Goal: Information Seeking & Learning: Learn about a topic

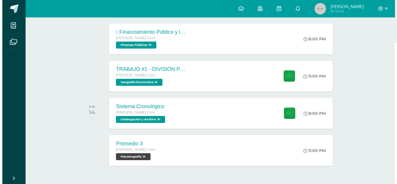
scroll to position [166, 0]
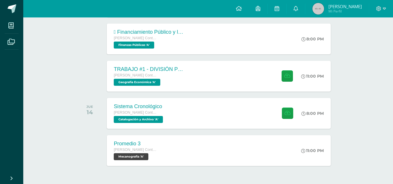
click at [93, 49] on div at bounding box center [91, 39] width 29 height 31
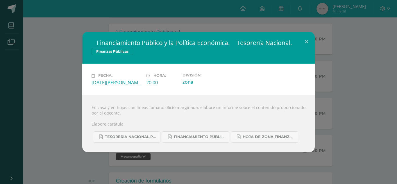
click at [164, 121] on div "En casa y en hojas con líneas tamaño oficio marginada, elabore un informe sobre…" at bounding box center [198, 123] width 233 height 57
click at [306, 40] on button at bounding box center [307, 42] width 17 height 20
click at [317, 73] on div " Financiamiento Público y la Política Económica.  Tesorería Nacional. Finanza…" at bounding box center [198, 92] width 393 height 120
click at [304, 41] on button at bounding box center [307, 42] width 17 height 20
click at [335, 65] on div " Financiamiento Público y la Política Económica.  Tesorería Nacional. Finanza…" at bounding box center [198, 92] width 393 height 120
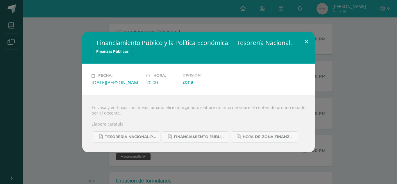
click at [306, 40] on button at bounding box center [307, 42] width 17 height 20
click at [303, 40] on button at bounding box center [307, 42] width 17 height 20
click at [306, 40] on button at bounding box center [307, 42] width 17 height 20
click at [308, 40] on button at bounding box center [307, 42] width 17 height 20
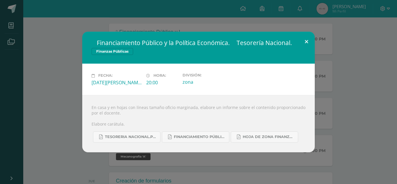
click at [340, 72] on div " Financiamiento Público y la Política Económica.  Tesorería Nacional. Finanza…" at bounding box center [198, 92] width 393 height 120
click at [233, 0] on html " Financiamiento Público y la Política Económica.  Tesorería Nacional. Finanza…" at bounding box center [198, 130] width 397 height 592
click at [313, 59] on div " Financiamiento Público y la Política Económica.  Tesorería Nacional. Finanza…" at bounding box center [198, 48] width 233 height 32
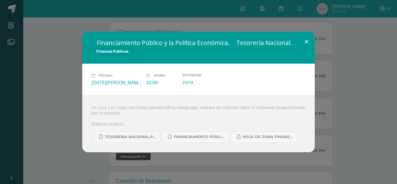
click at [313, 59] on div " Financiamiento Público y la Política Económica.  Tesorería Nacional. Finanza…" at bounding box center [198, 48] width 233 height 32
click at [345, 64] on div " Financiamiento Público y la Política Económica.  Tesorería Nacional. Finanza…" at bounding box center [198, 92] width 393 height 120
click at [373, 74] on div " Financiamiento Público y la Política Económica.  Tesorería Nacional. Finanza…" at bounding box center [198, 92] width 393 height 120
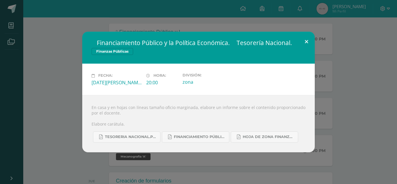
click at [305, 42] on button at bounding box center [307, 42] width 17 height 20
click at [309, 38] on button at bounding box center [307, 42] width 17 height 20
click at [379, 107] on div " Financiamiento Público y la Política Económica.  Tesorería Nacional. Finanza…" at bounding box center [198, 92] width 393 height 120
click at [290, 181] on html " Financiamiento Público y la Política Económica.  Tesorería Nacional. Finanza…" at bounding box center [198, 130] width 397 height 592
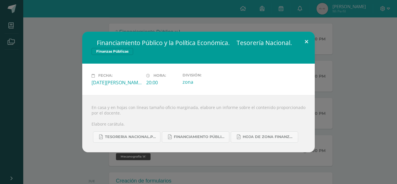
click at [304, 40] on button at bounding box center [307, 42] width 17 height 20
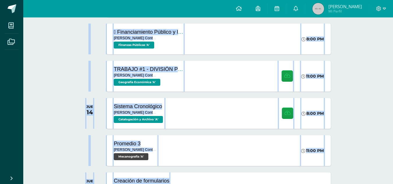
click at [53, 40] on div "Actividades recientes y próximas Tablero Pendientes de entrega Entregadas todas…" at bounding box center [208, 139] width 370 height 575
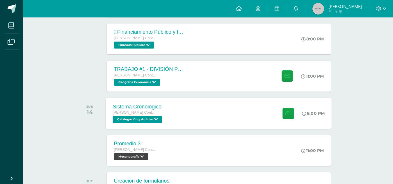
click at [134, 117] on span "Catalogación y Archivo 'A'" at bounding box center [138, 119] width 50 height 7
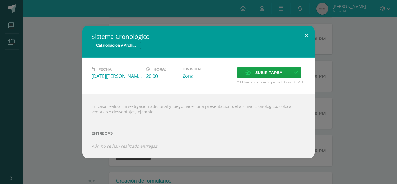
click at [302, 32] on button at bounding box center [307, 36] width 17 height 20
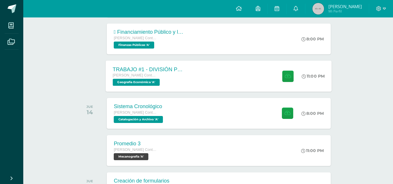
click at [212, 68] on div "TRABAJO #1 - DIVISIÓN POLÍTICA DEL MUNDO [PERSON_NAME] con Orientación en Compu…" at bounding box center [219, 76] width 226 height 31
